Goal: Task Accomplishment & Management: Manage account settings

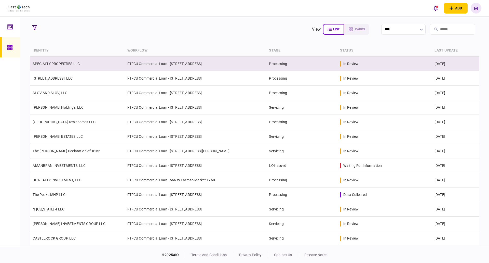
click at [79, 64] on link "SPECIALTY PROPERTIES LLC" at bounding box center [56, 64] width 47 height 4
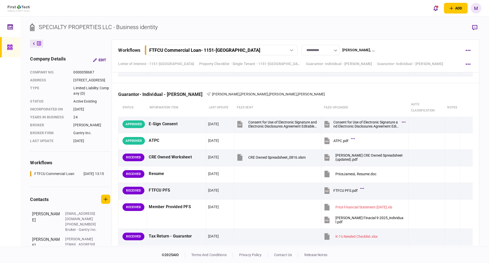
scroll to position [1259, 0]
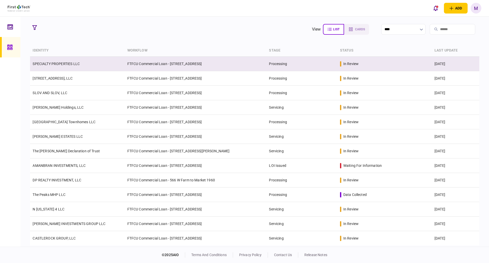
click at [159, 62] on td "FTFCU Commercial Loan - [STREET_ADDRESS]" at bounding box center [196, 64] width 142 height 15
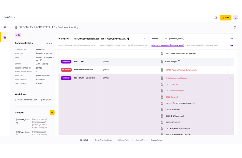
scroll to position [654, 0]
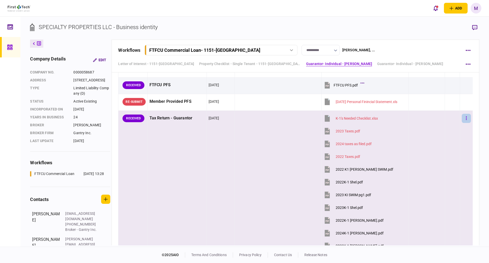
click at [466, 121] on button "button" at bounding box center [466, 118] width 9 height 9
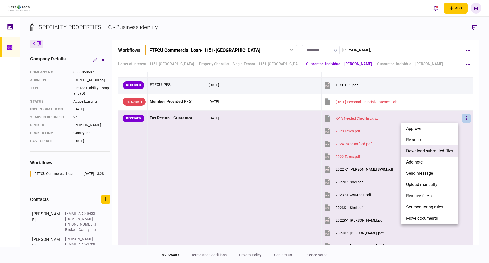
click at [428, 152] on span "download submitted files" at bounding box center [429, 151] width 47 height 6
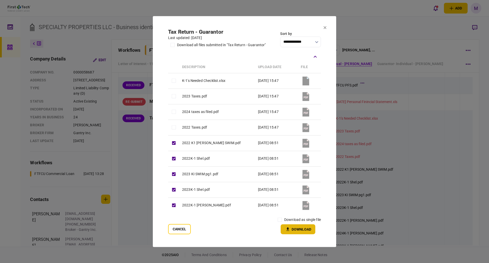
click at [299, 228] on button "Download" at bounding box center [298, 229] width 35 height 10
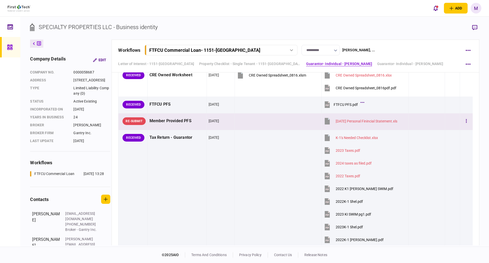
scroll to position [594, 0]
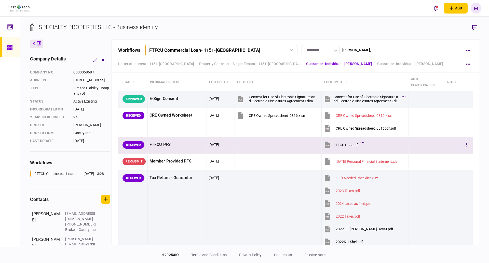
click at [326, 141] on icon at bounding box center [327, 145] width 8 height 8
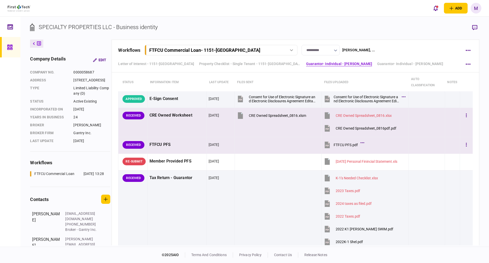
click at [325, 129] on icon at bounding box center [327, 128] width 5 height 7
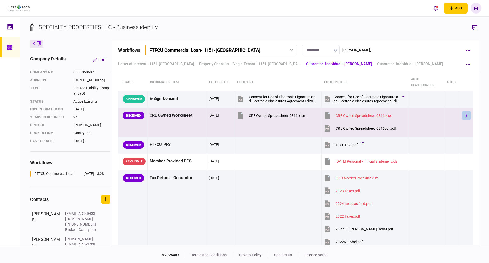
click at [463, 114] on button "button" at bounding box center [466, 115] width 9 height 9
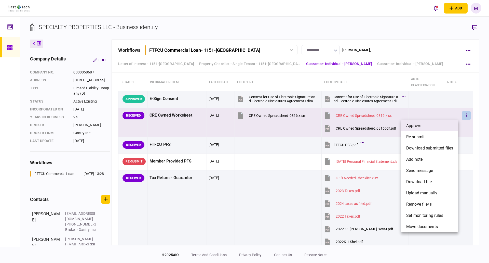
click at [444, 126] on li "approve" at bounding box center [429, 125] width 57 height 11
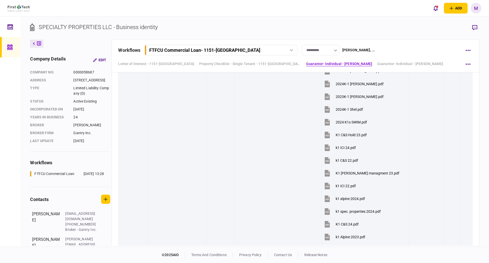
scroll to position [951, 0]
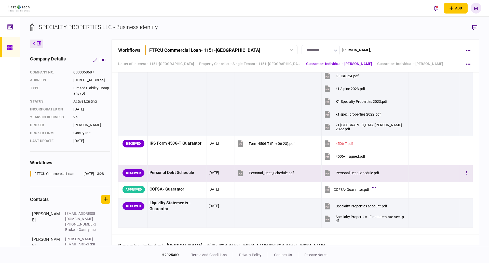
click at [327, 175] on icon at bounding box center [327, 172] width 5 height 7
click at [427, 173] on div at bounding box center [426, 172] width 32 height 11
click at [466, 171] on icon "button" at bounding box center [466, 173] width 1 height 4
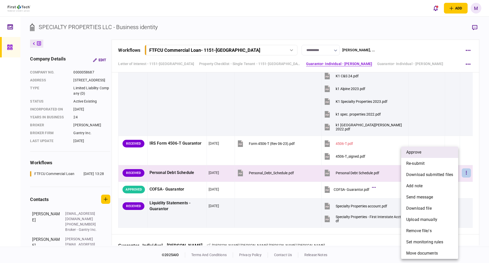
click at [424, 152] on li "approve" at bounding box center [429, 151] width 57 height 11
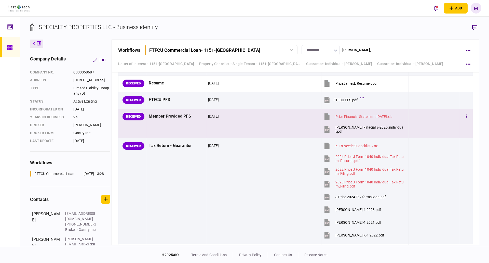
scroll to position [1485, 0]
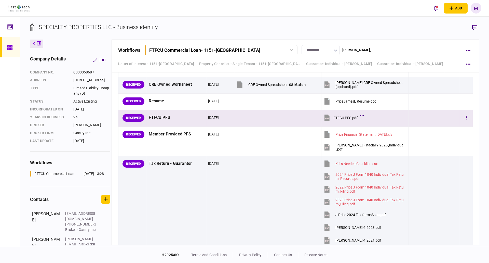
click at [325, 118] on icon at bounding box center [326, 117] width 5 height 7
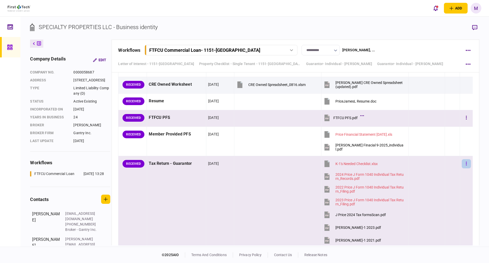
click at [463, 163] on button "button" at bounding box center [466, 163] width 9 height 9
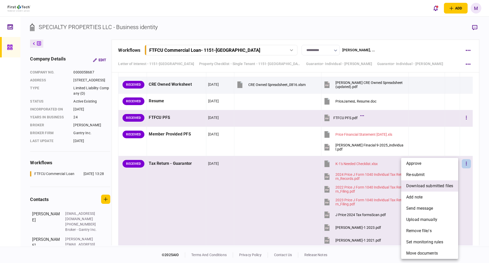
click at [426, 189] on li "download submitted files" at bounding box center [429, 185] width 57 height 11
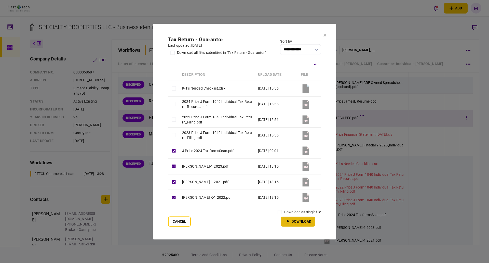
click at [292, 223] on button "Download" at bounding box center [298, 221] width 35 height 10
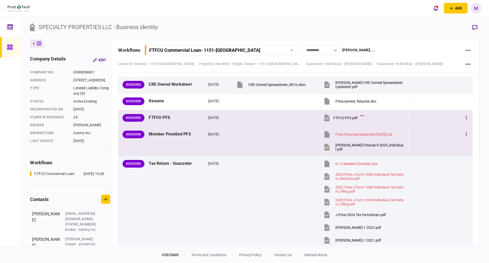
click at [328, 147] on icon at bounding box center [327, 147] width 8 height 8
click at [324, 119] on icon at bounding box center [326, 117] width 5 height 7
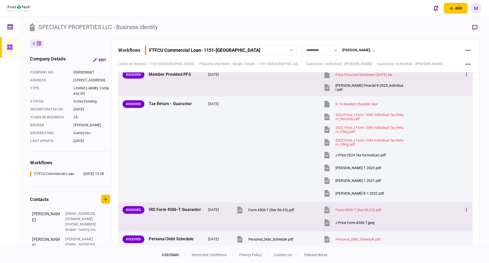
scroll to position [1604, 0]
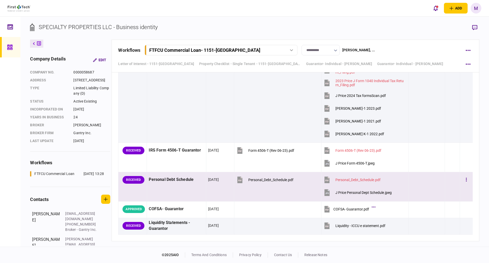
click at [326, 192] on icon at bounding box center [326, 192] width 5 height 7
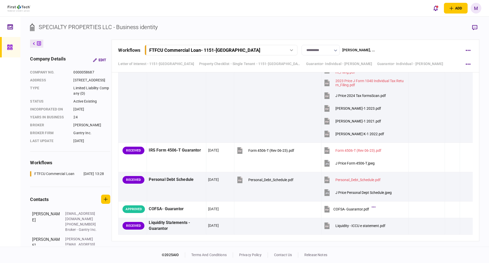
drag, startPoint x: 457, startPoint y: 189, endPoint x: 489, endPoint y: 51, distance: 141.3
click at [460, 189] on td at bounding box center [466, 186] width 13 height 29
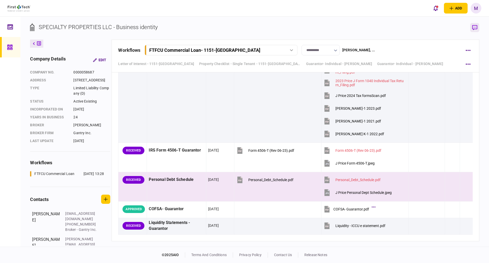
click at [474, 26] on icon "button" at bounding box center [474, 27] width 5 height 5
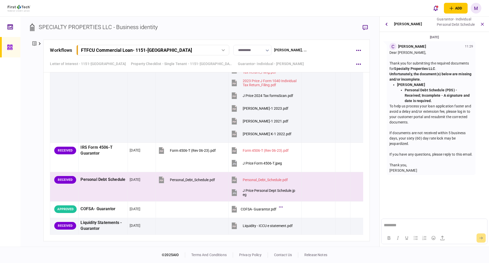
scroll to position [0, 0]
click at [355, 180] on button "button" at bounding box center [356, 179] width 9 height 9
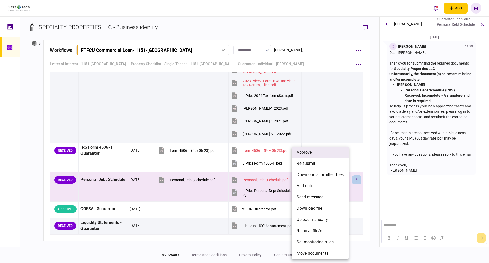
click at [328, 153] on li "approve" at bounding box center [320, 151] width 57 height 11
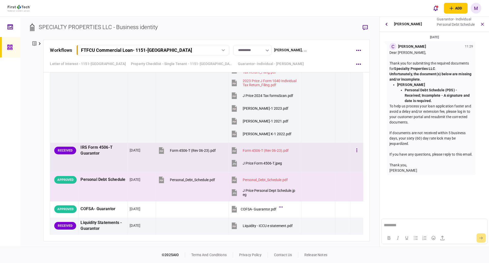
scroll to position [1670, 0]
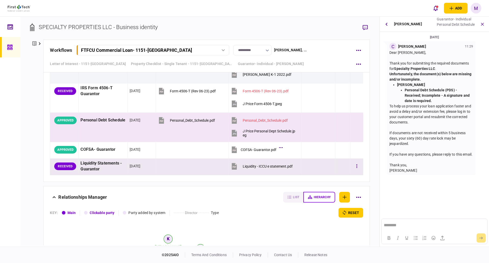
click at [233, 165] on icon at bounding box center [234, 166] width 5 height 7
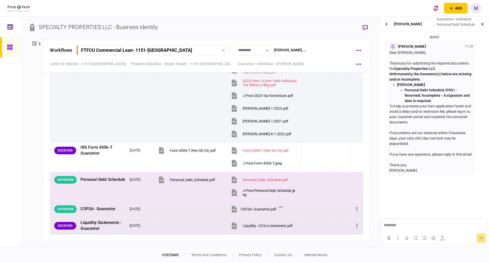
scroll to position [1432, 0]
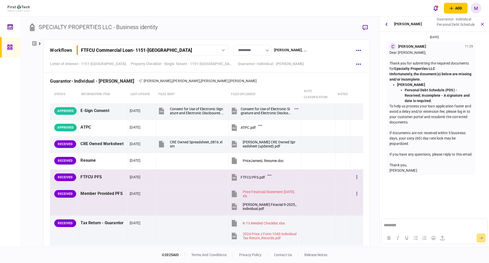
click at [237, 209] on button "[PERSON_NAME] Finacial 9-2025_individual.pdf" at bounding box center [263, 205] width 66 height 11
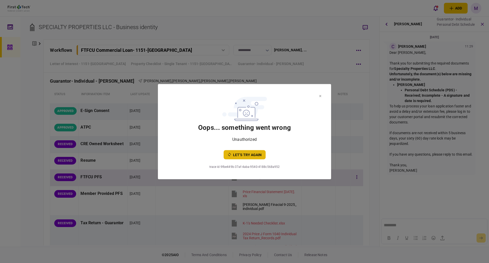
click at [252, 155] on button "let’s try again" at bounding box center [245, 154] width 42 height 9
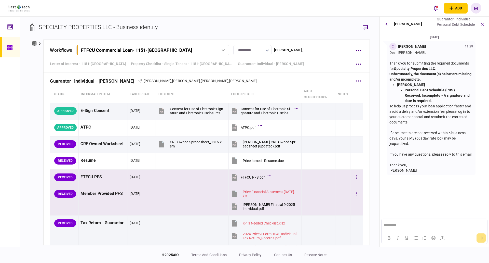
click at [235, 208] on icon at bounding box center [234, 206] width 8 height 8
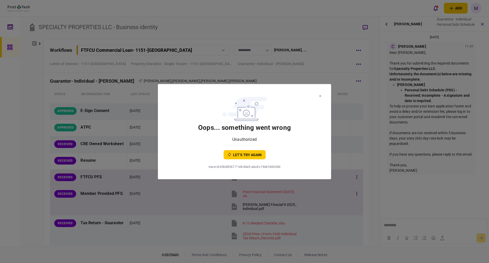
click at [319, 95] on icon at bounding box center [320, 96] width 2 height 2
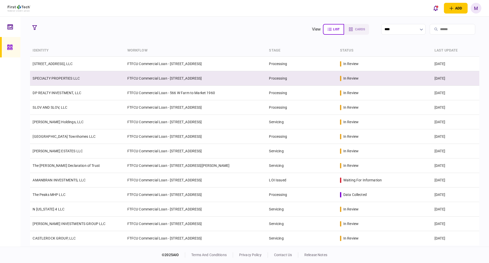
click at [80, 76] on td "SPECIALTY PROPERTIES LLC" at bounding box center [77, 78] width 94 height 15
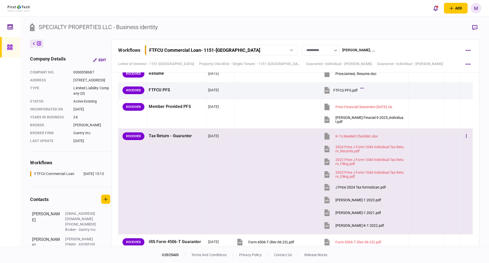
scroll to position [1545, 0]
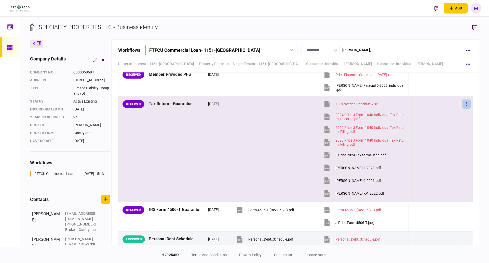
click at [466, 104] on icon "button" at bounding box center [466, 103] width 1 height 5
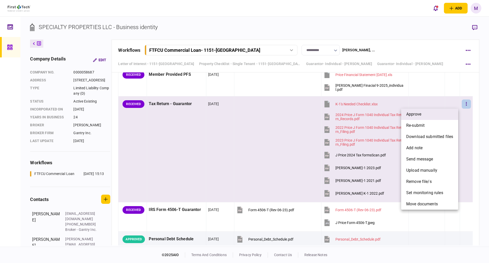
click at [428, 114] on li "approve" at bounding box center [429, 113] width 57 height 11
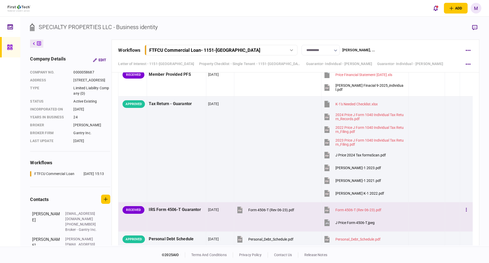
scroll to position [1485, 0]
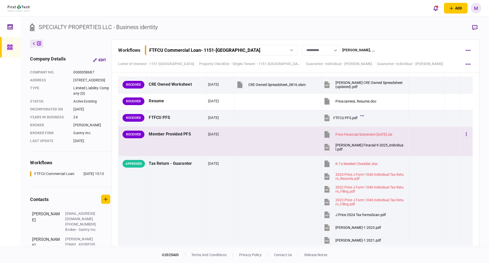
click at [325, 147] on icon at bounding box center [326, 148] width 3 height 2
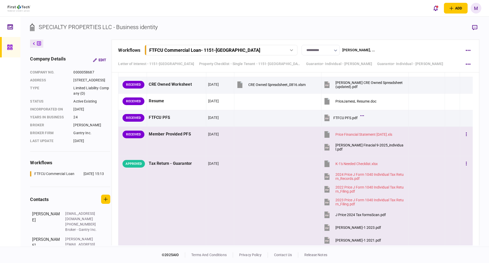
scroll to position [1604, 0]
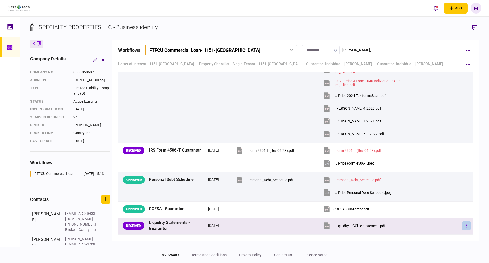
click at [464, 228] on button "button" at bounding box center [466, 225] width 9 height 9
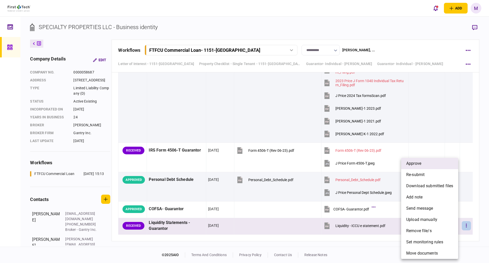
click at [429, 164] on li "approve" at bounding box center [429, 163] width 57 height 11
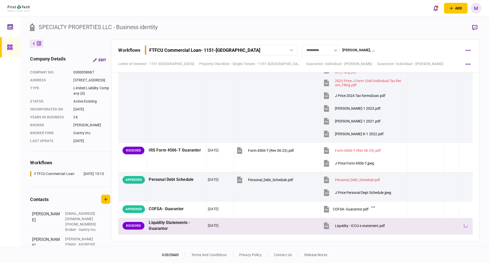
click at [327, 226] on icon at bounding box center [327, 226] width 8 height 8
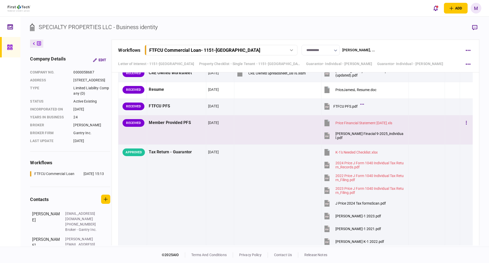
scroll to position [1485, 0]
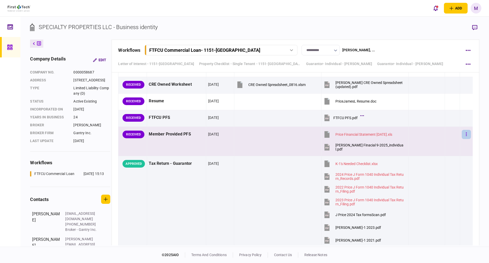
click at [462, 135] on button "button" at bounding box center [466, 134] width 9 height 9
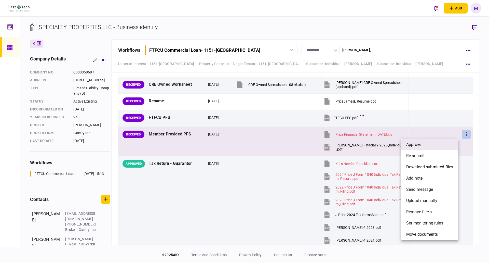
click at [434, 146] on li "approve" at bounding box center [429, 144] width 57 height 11
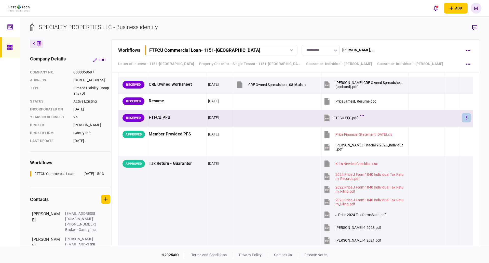
click at [463, 117] on button "button" at bounding box center [466, 117] width 9 height 9
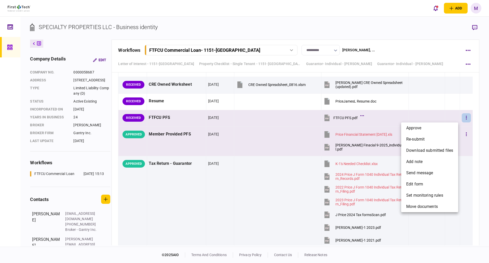
click at [414, 127] on span "approve" at bounding box center [413, 128] width 15 height 6
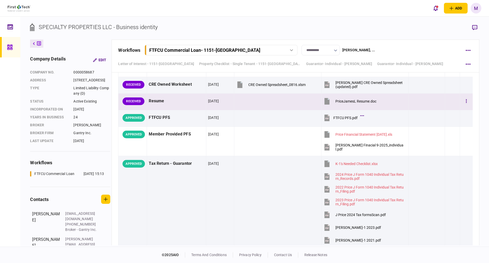
click at [325, 102] on icon at bounding box center [326, 101] width 5 height 7
click at [326, 103] on icon at bounding box center [326, 101] width 5 height 7
click at [462, 101] on button "button" at bounding box center [466, 101] width 9 height 9
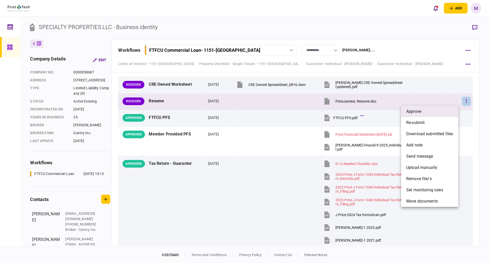
click at [441, 109] on li "approve" at bounding box center [429, 111] width 57 height 11
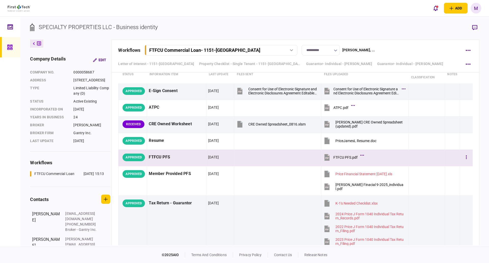
scroll to position [1426, 0]
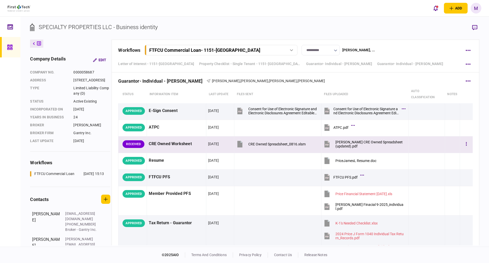
click at [325, 144] on icon at bounding box center [326, 145] width 3 height 2
click at [466, 144] on icon "button" at bounding box center [466, 144] width 1 height 4
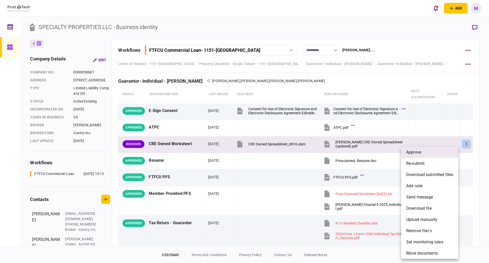
click at [426, 150] on li "approve" at bounding box center [429, 151] width 57 height 11
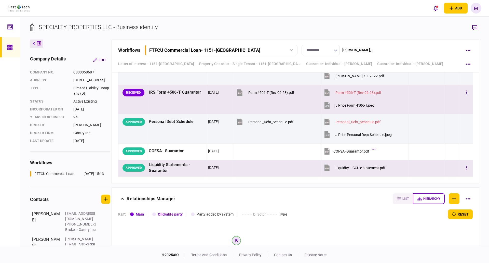
scroll to position [1664, 0]
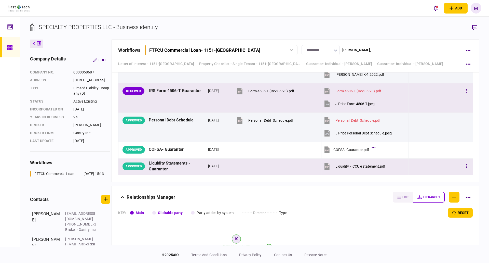
click at [325, 105] on icon at bounding box center [326, 103] width 5 height 7
drag, startPoint x: 451, startPoint y: 128, endPoint x: 471, endPoint y: 27, distance: 102.7
click at [451, 128] on td at bounding box center [452, 127] width 15 height 29
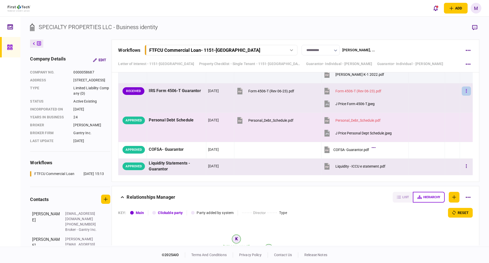
click at [462, 95] on button "button" at bounding box center [466, 90] width 9 height 9
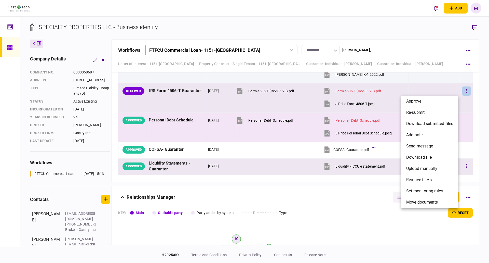
drag, startPoint x: 469, startPoint y: 109, endPoint x: 466, endPoint y: 106, distance: 3.6
click at [469, 109] on div at bounding box center [244, 131] width 489 height 263
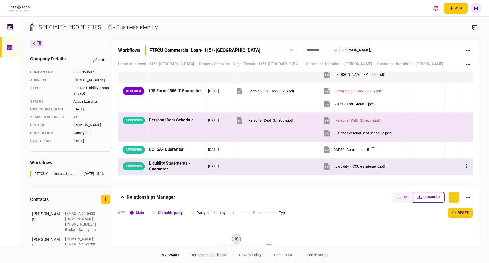
drag, startPoint x: 434, startPoint y: 87, endPoint x: 460, endPoint y: 43, distance: 50.6
click at [434, 87] on div at bounding box center [426, 90] width 32 height 11
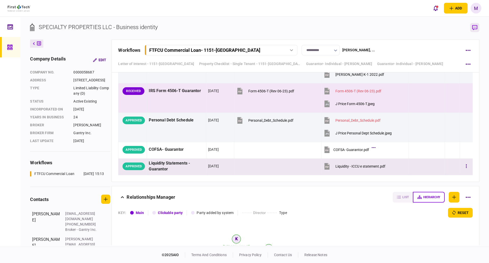
click at [475, 32] on button "button" at bounding box center [474, 27] width 9 height 9
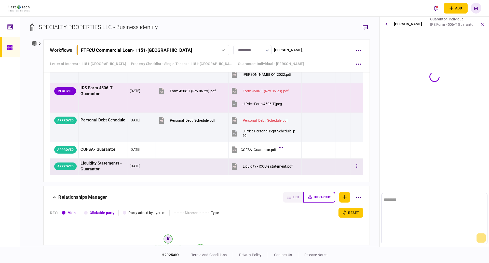
scroll to position [0, 0]
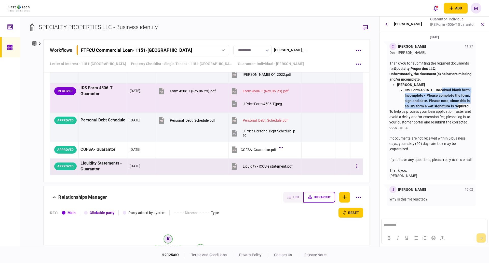
drag, startPoint x: 442, startPoint y: 88, endPoint x: 457, endPoint y: 109, distance: 25.5
click at [458, 107] on strong "IRS Form 4506-T - Received blank form; Incomplete - Please complete the form, s…" at bounding box center [438, 98] width 66 height 20
click at [257, 104] on div "J Price Form 4506-T.jpeg" at bounding box center [262, 104] width 39 height 4
click at [354, 93] on button "button" at bounding box center [356, 90] width 9 height 9
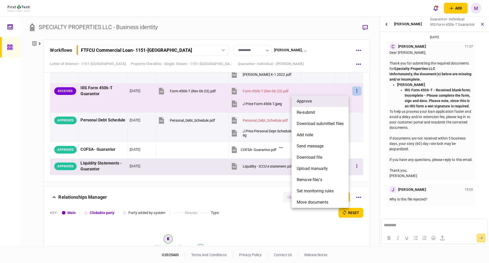
click at [318, 103] on li "approve" at bounding box center [320, 100] width 57 height 11
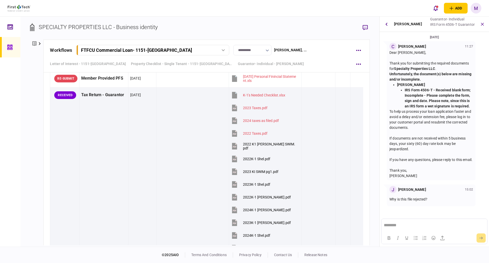
scroll to position [600, 0]
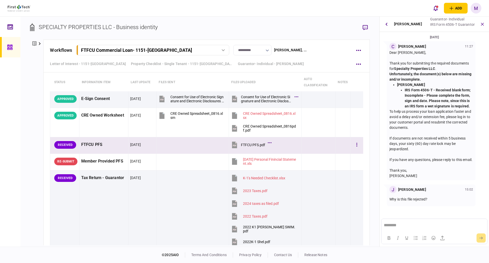
click at [178, 148] on td at bounding box center [192, 145] width 73 height 17
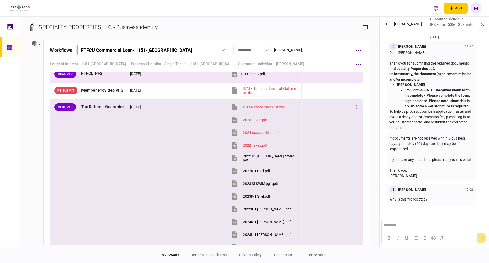
scroll to position [660, 0]
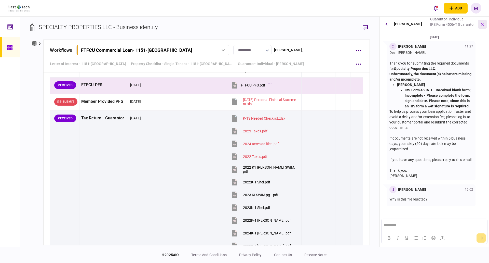
click at [482, 27] on icon "button" at bounding box center [482, 24] width 6 height 6
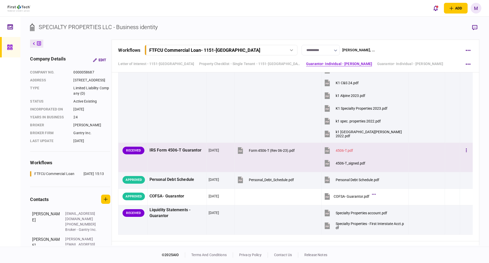
scroll to position [951, 0]
